Goal: Information Seeking & Learning: Check status

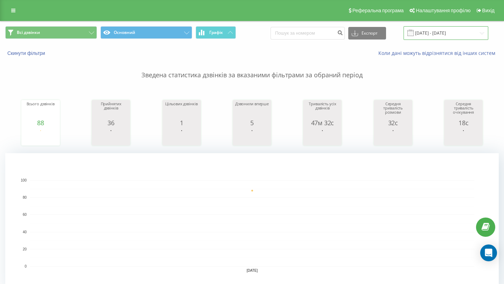
click at [431, 34] on input "[DATE] - [DATE]" at bounding box center [445, 33] width 85 height 14
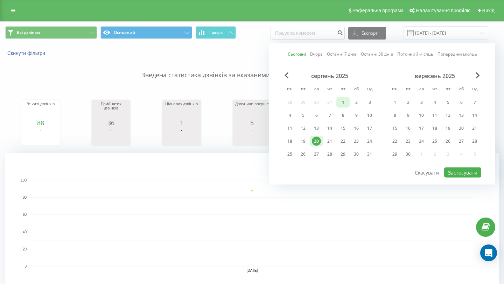
click at [339, 100] on div "1" at bounding box center [342, 102] width 9 height 9
click at [318, 140] on div "20" at bounding box center [316, 141] width 9 height 9
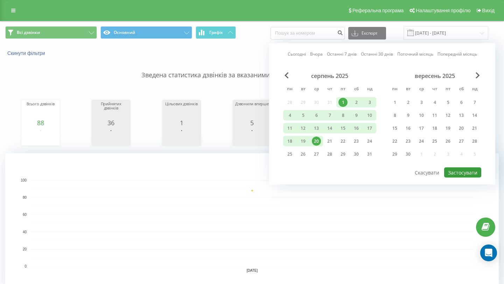
click at [461, 170] on button "Застосувати" at bounding box center [462, 173] width 37 height 10
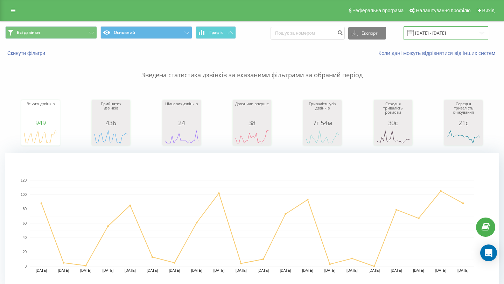
click at [434, 33] on input "[DATE] - [DATE]" at bounding box center [445, 33] width 85 height 14
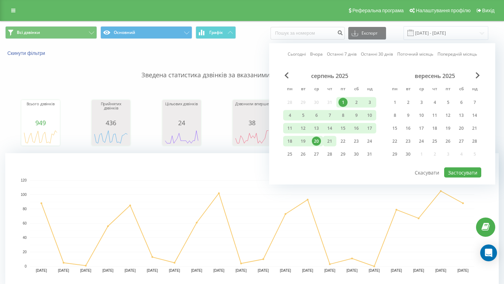
click at [332, 141] on div "21" at bounding box center [329, 141] width 9 height 9
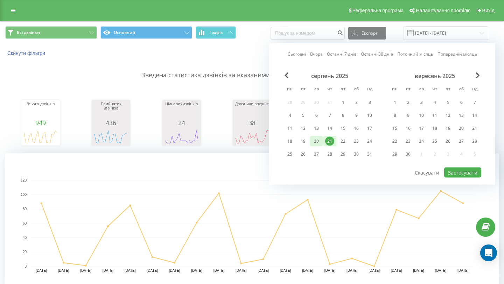
click at [319, 142] on div "20" at bounding box center [316, 141] width 9 height 9
click at [457, 173] on button "Застосувати" at bounding box center [462, 173] width 37 height 10
type input "[DATE] - [DATE]"
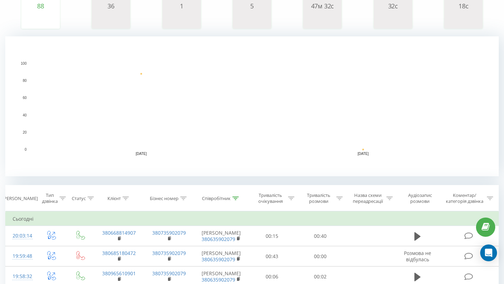
scroll to position [122, 0]
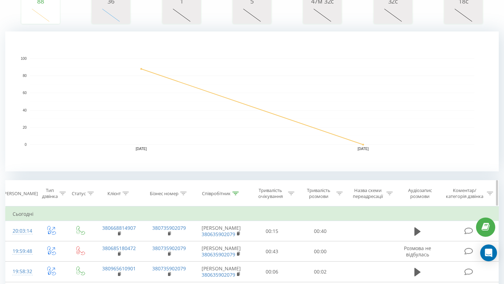
click at [233, 193] on icon at bounding box center [235, 193] width 6 height 3
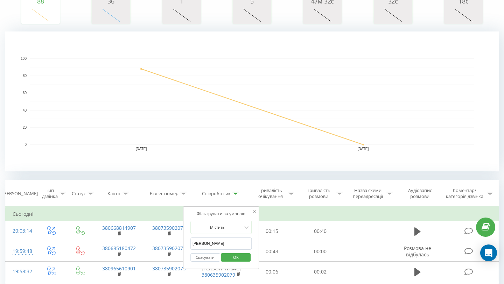
drag, startPoint x: 216, startPoint y: 241, endPoint x: 188, endPoint y: 242, distance: 28.7
click at [188, 242] on div "Фільтрувати за умовою [PERSON_NAME] [PERSON_NAME] Скасувати OK" at bounding box center [221, 237] width 76 height 63
click at [241, 258] on span "OK" at bounding box center [236, 257] width 20 height 11
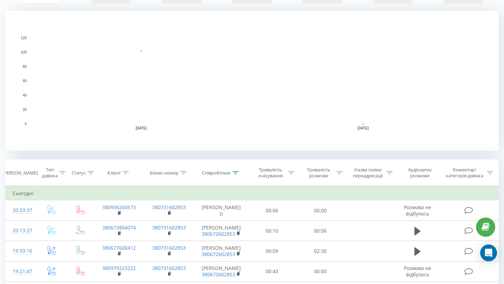
scroll to position [143, 0]
click at [229, 170] on div "Співробітник" at bounding box center [216, 172] width 29 height 6
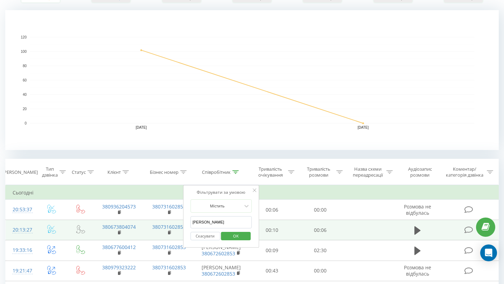
drag, startPoint x: 218, startPoint y: 222, endPoint x: 175, endPoint y: 222, distance: 43.4
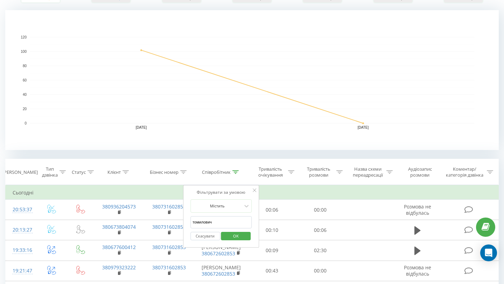
click at [241, 236] on span "OK" at bounding box center [236, 236] width 20 height 11
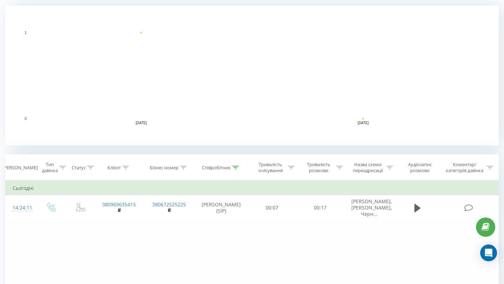
scroll to position [171, 0]
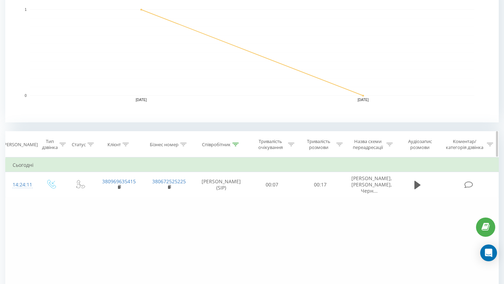
click at [227, 145] on div "Співробітник" at bounding box center [216, 145] width 29 height 6
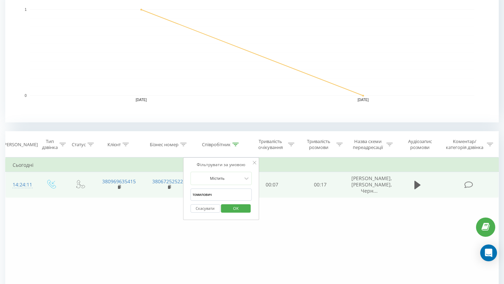
drag, startPoint x: 215, startPoint y: 197, endPoint x: 180, endPoint y: 191, distance: 35.7
click at [180, 192] on table "Фільтрувати за умовою Дорівнює Введіть значення Скасувати OK Фільтрувати за умо…" at bounding box center [251, 177] width 493 height 41
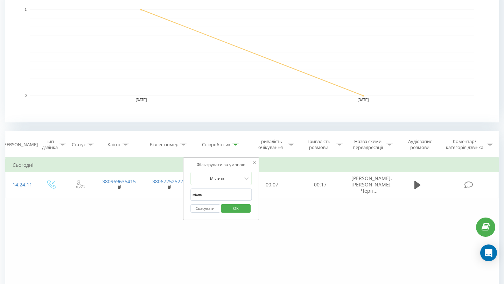
click at [237, 208] on span "OK" at bounding box center [236, 208] width 20 height 11
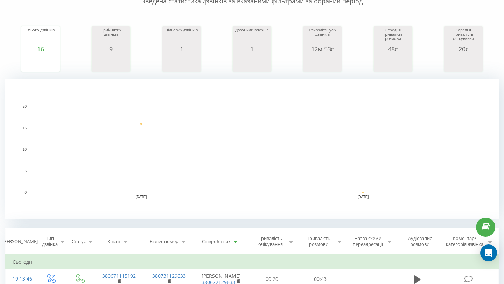
scroll to position [70, 0]
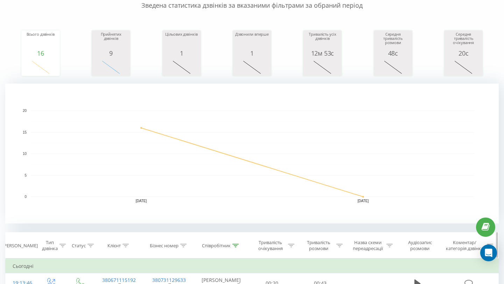
click at [223, 245] on div "Співробітник" at bounding box center [216, 246] width 29 height 6
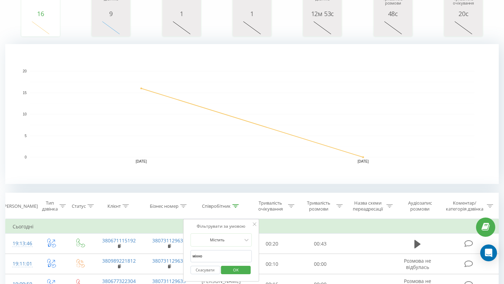
drag, startPoint x: 213, startPoint y: 257, endPoint x: 183, endPoint y: 248, distance: 31.3
click at [183, 251] on div "Фільтрувати за умовою Містить міхно Скасувати OK" at bounding box center [221, 250] width 76 height 63
click at [233, 272] on span "OK" at bounding box center [236, 270] width 20 height 11
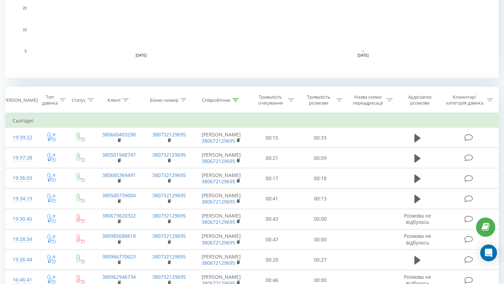
scroll to position [216, 0]
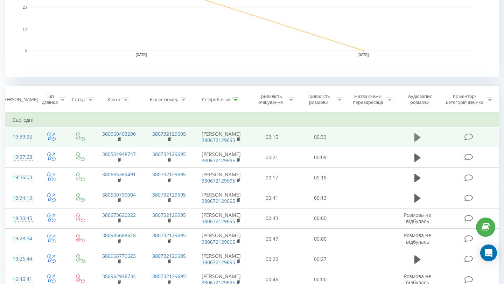
click at [416, 137] on icon at bounding box center [417, 137] width 6 height 8
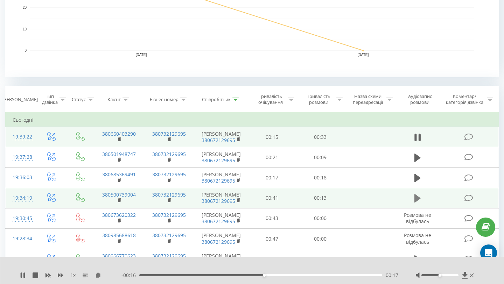
click at [416, 195] on icon at bounding box center [417, 199] width 6 height 10
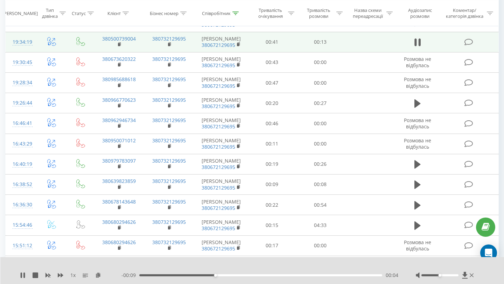
scroll to position [377, 0]
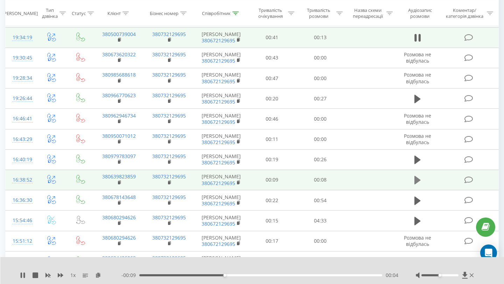
click at [414, 181] on button at bounding box center [417, 180] width 10 height 10
click at [417, 181] on icon at bounding box center [417, 180] width 6 height 10
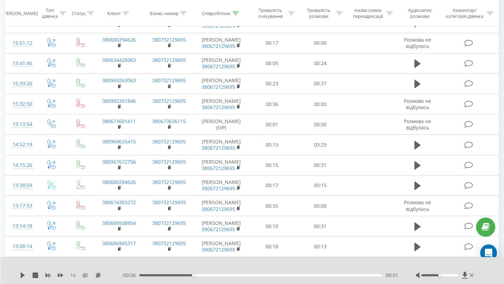
scroll to position [577, 0]
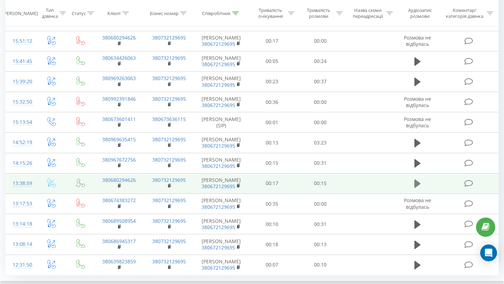
click at [415, 184] on icon at bounding box center [417, 184] width 6 height 8
click at [415, 184] on icon at bounding box center [415, 184] width 2 height 8
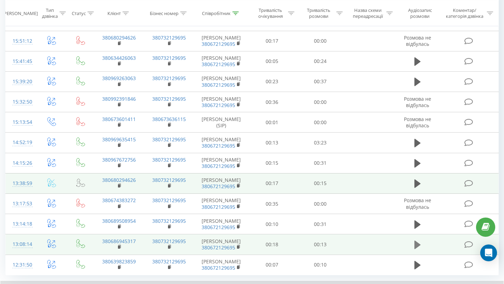
click at [418, 244] on icon at bounding box center [417, 245] width 6 height 8
click at [418, 244] on icon at bounding box center [417, 245] width 6 height 10
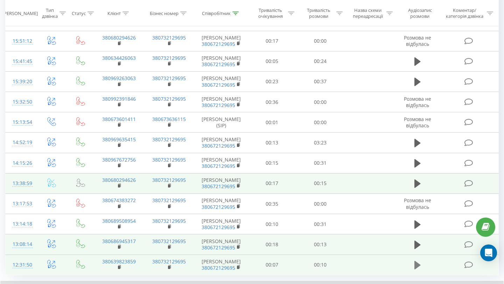
click at [417, 268] on icon at bounding box center [417, 265] width 6 height 10
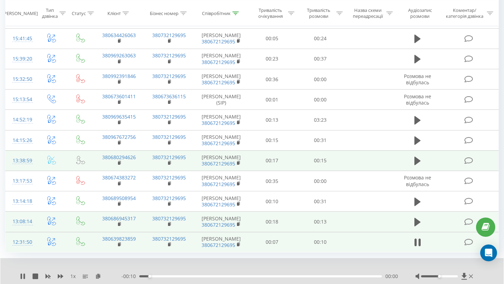
scroll to position [608, 0]
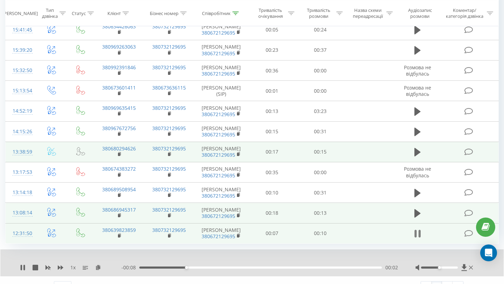
click at [415, 231] on icon at bounding box center [415, 234] width 2 height 8
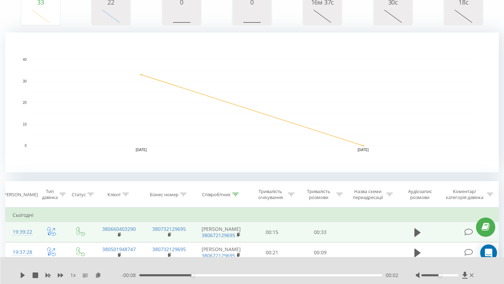
scroll to position [122, 0]
click at [225, 195] on div "Співробітник" at bounding box center [216, 193] width 29 height 6
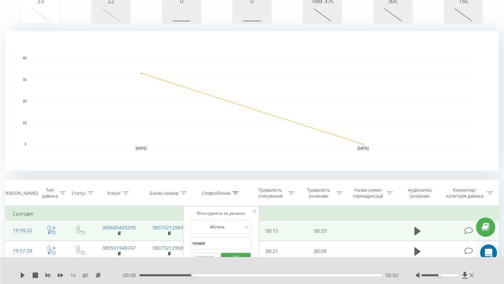
drag, startPoint x: 214, startPoint y: 243, endPoint x: 185, endPoint y: 241, distance: 28.4
click at [186, 241] on div "Фільтрувати за умовою Містить пундер Скасувати OK" at bounding box center [221, 237] width 76 height 63
type input "[PERSON_NAME]"
click at [234, 254] on span "OK" at bounding box center [236, 257] width 20 height 11
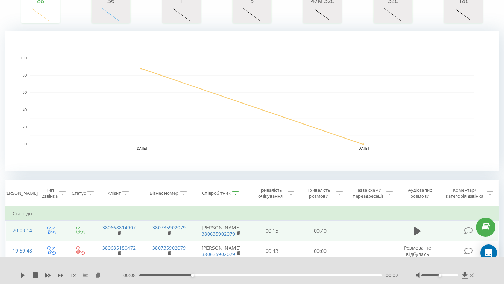
click at [472, 275] on icon at bounding box center [472, 275] width 4 height 4
